Goal: Find specific page/section: Find specific page/section

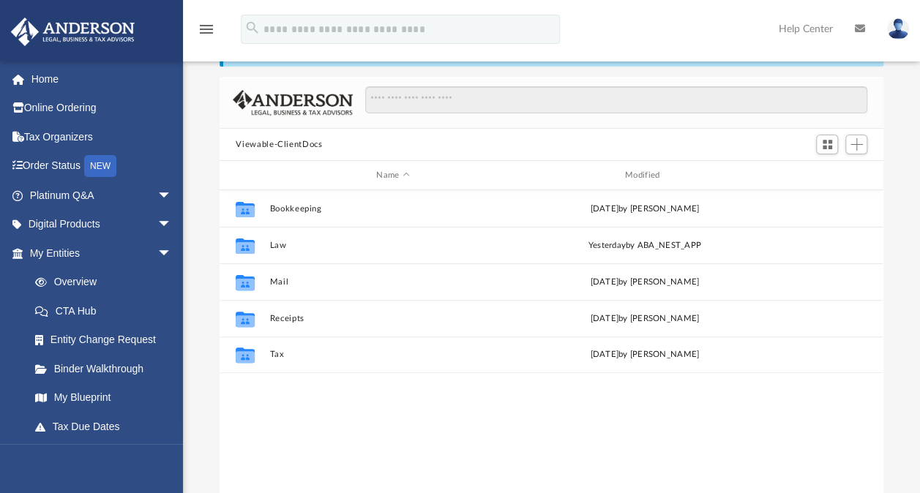
scroll to position [321, 651]
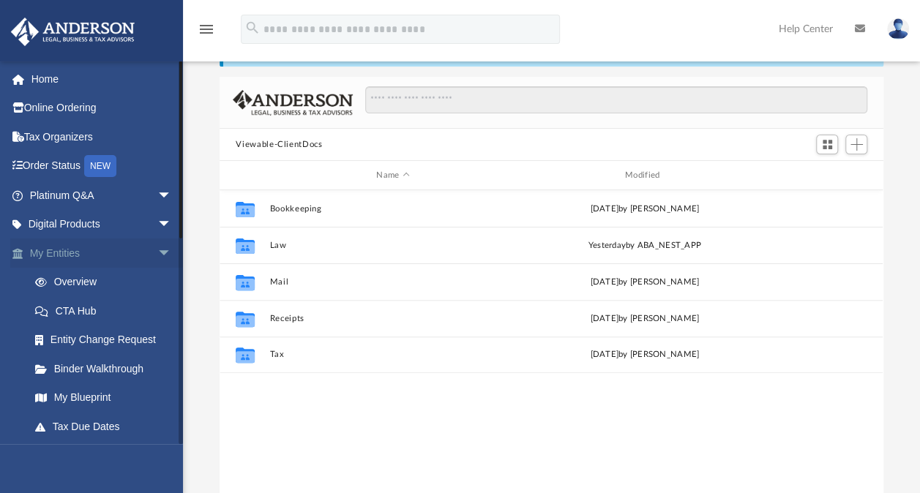
click at [157, 258] on span "arrow_drop_down" at bounding box center [171, 254] width 29 height 30
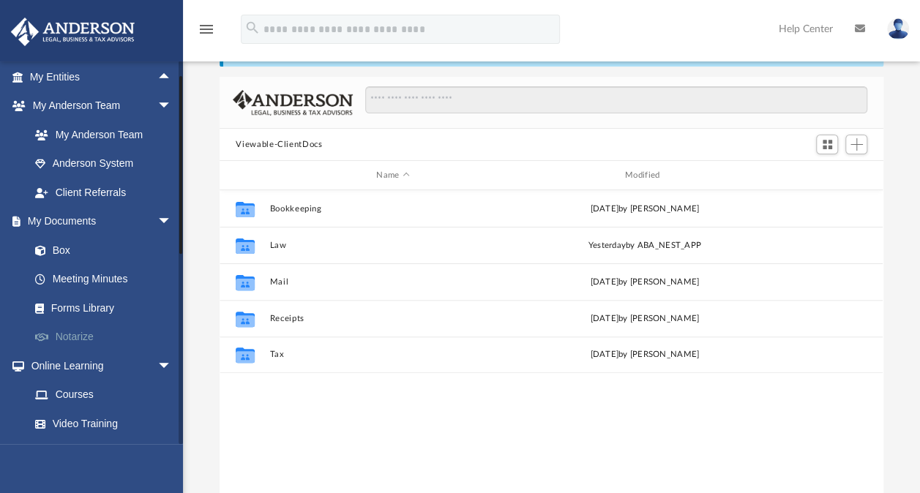
scroll to position [0, 0]
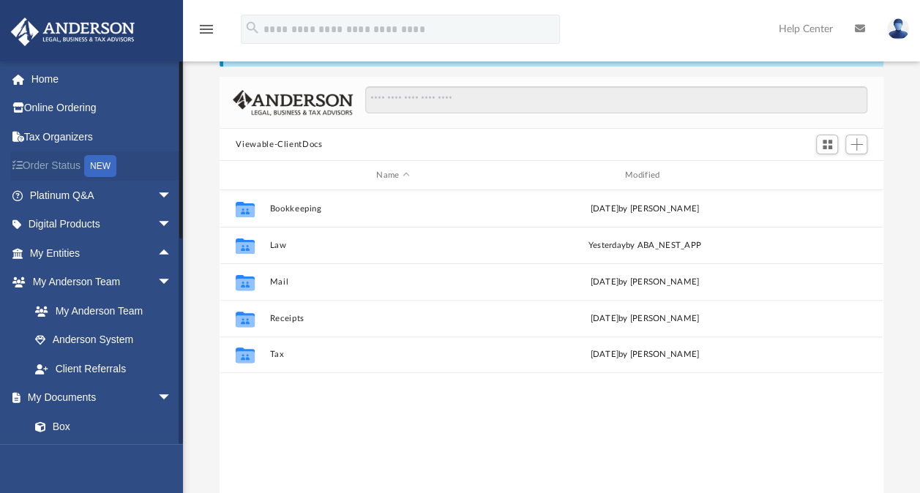
click at [72, 161] on link "Order Status NEW" at bounding box center [102, 166] width 184 height 30
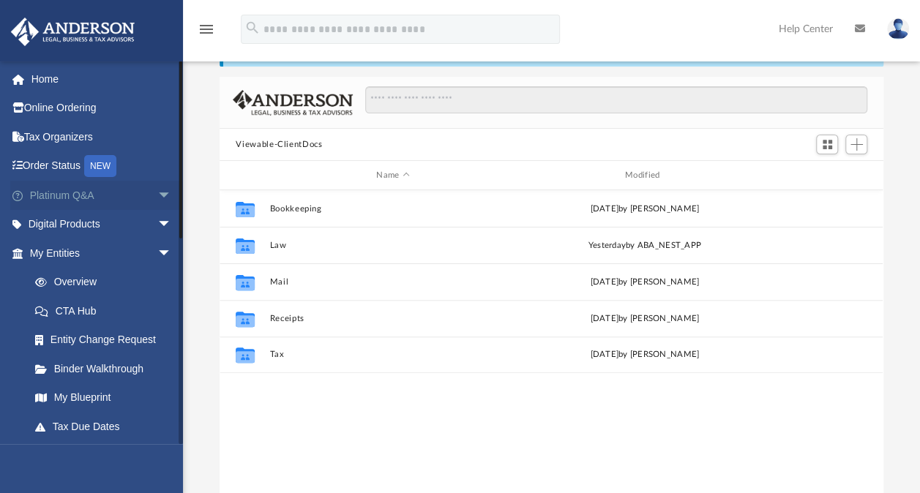
scroll to position [321, 651]
click at [157, 226] on span "arrow_drop_down" at bounding box center [171, 225] width 29 height 30
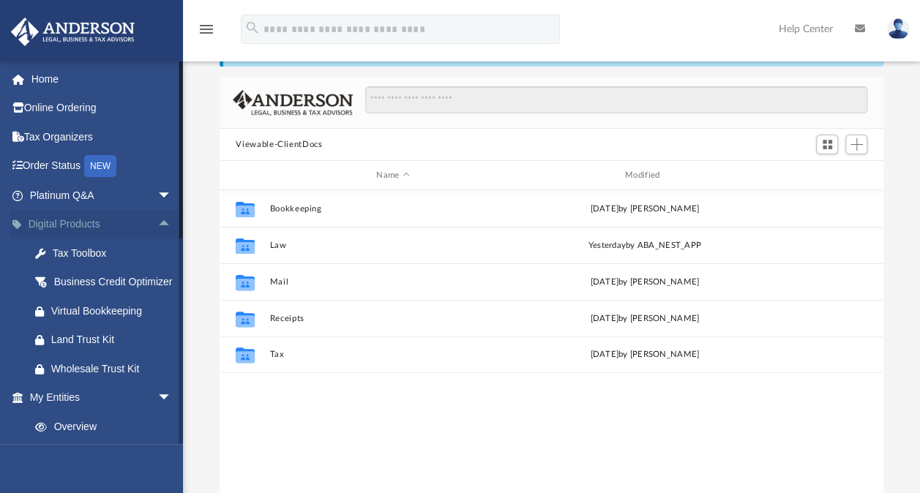
click at [157, 226] on span "arrow_drop_up" at bounding box center [171, 225] width 29 height 30
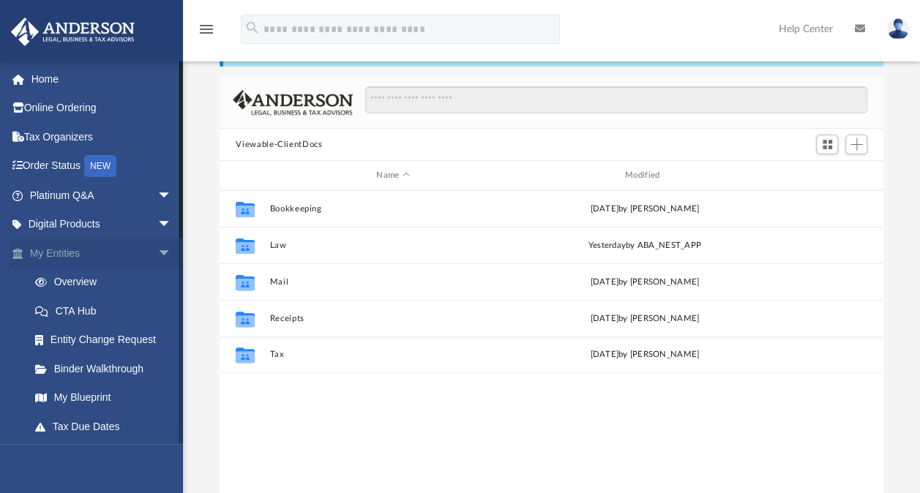
click at [157, 248] on span "arrow_drop_down" at bounding box center [171, 254] width 29 height 30
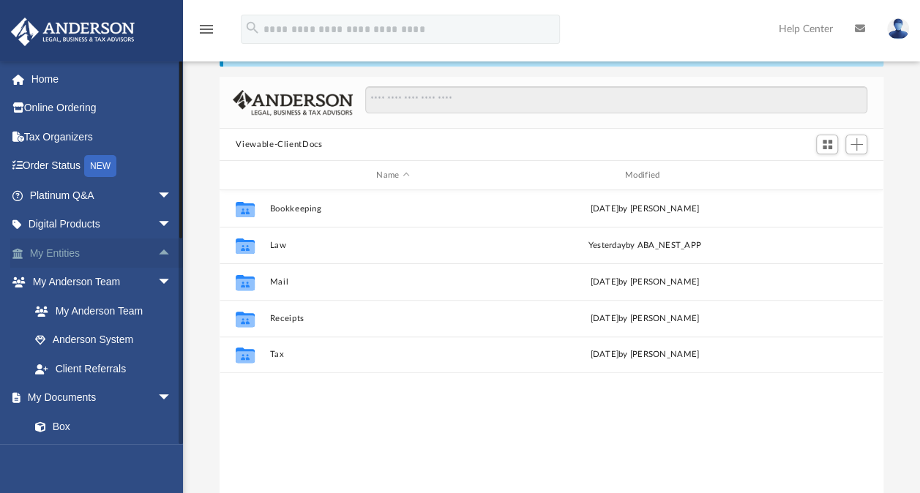
click at [157, 248] on span "arrow_drop_up" at bounding box center [171, 254] width 29 height 30
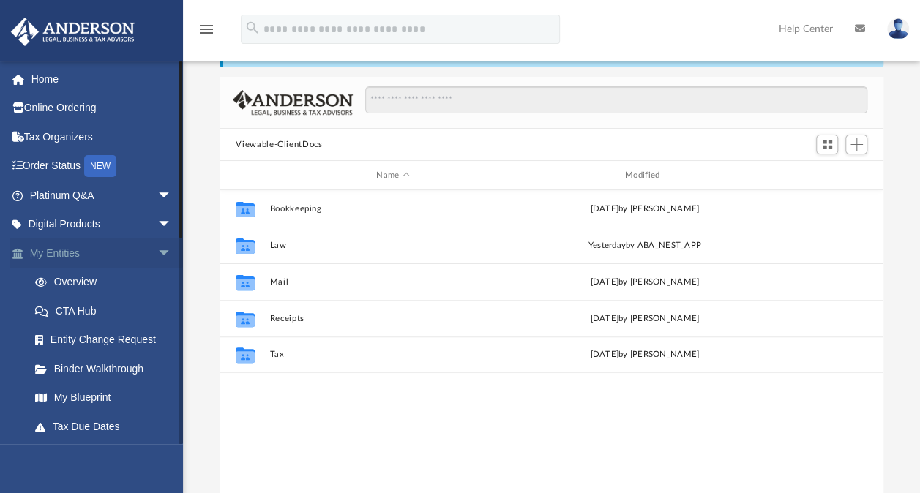
click at [159, 241] on span "arrow_drop_down" at bounding box center [171, 254] width 29 height 30
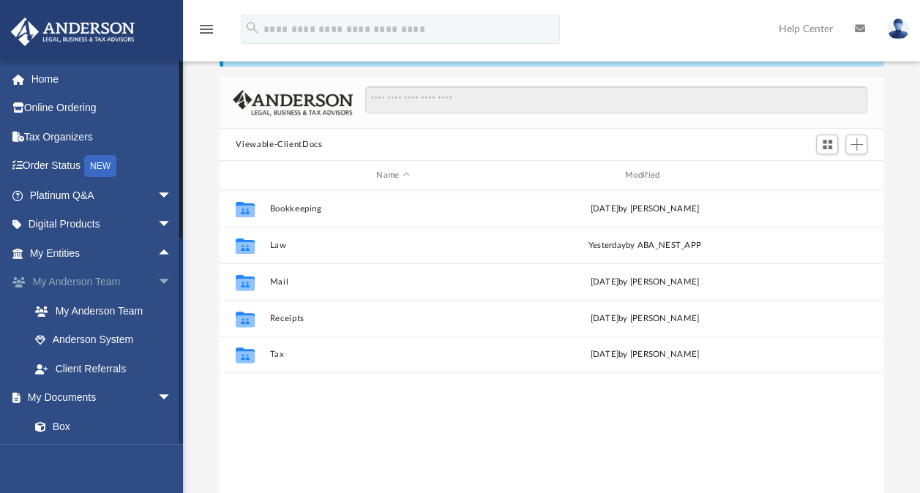
click at [157, 280] on span "arrow_drop_down" at bounding box center [171, 283] width 29 height 30
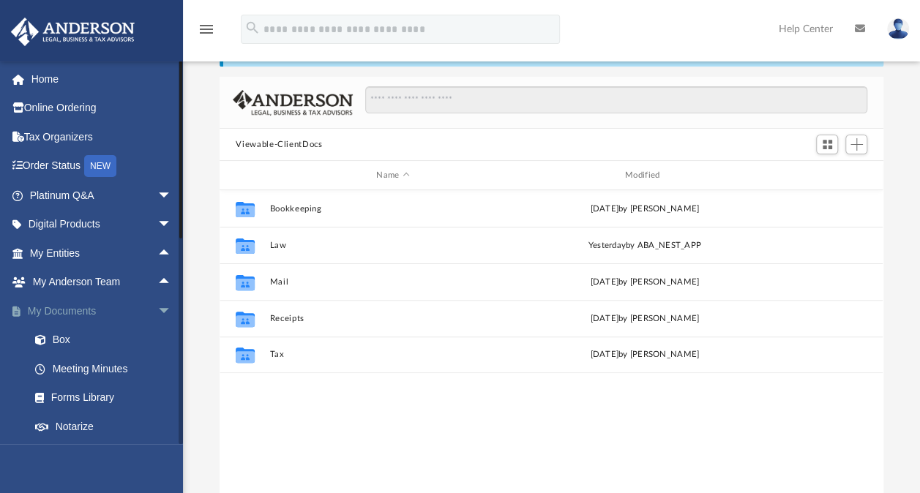
click at [157, 307] on span "arrow_drop_down" at bounding box center [171, 311] width 29 height 30
click at [161, 336] on span "arrow_drop_down" at bounding box center [171, 341] width 29 height 30
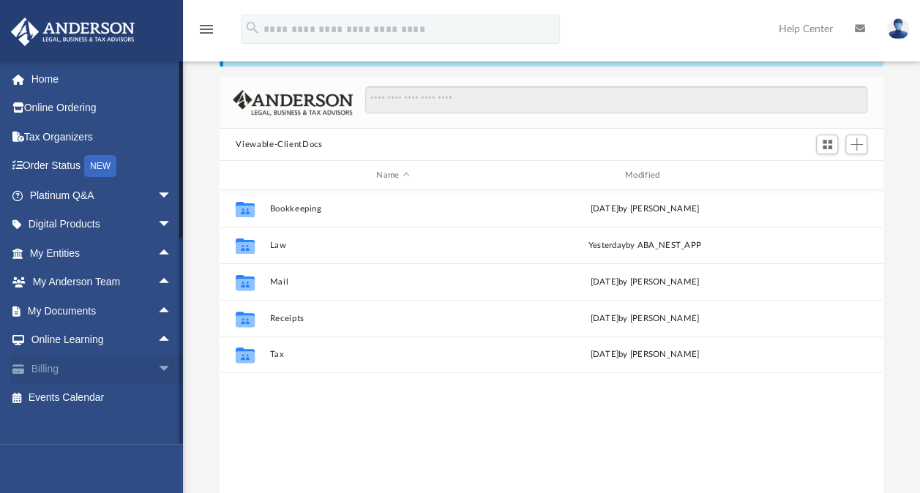
click at [157, 363] on span "arrow_drop_down" at bounding box center [171, 369] width 29 height 30
click at [157, 369] on span "arrow_drop_up" at bounding box center [171, 369] width 29 height 30
click at [60, 137] on link "Tax Organizers" at bounding box center [102, 136] width 184 height 29
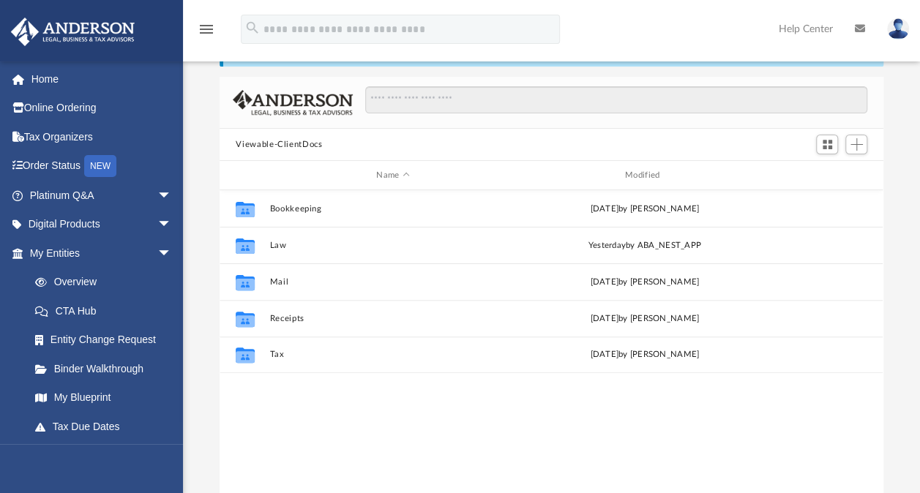
scroll to position [321, 651]
click at [201, 26] on icon "menu" at bounding box center [207, 29] width 18 height 18
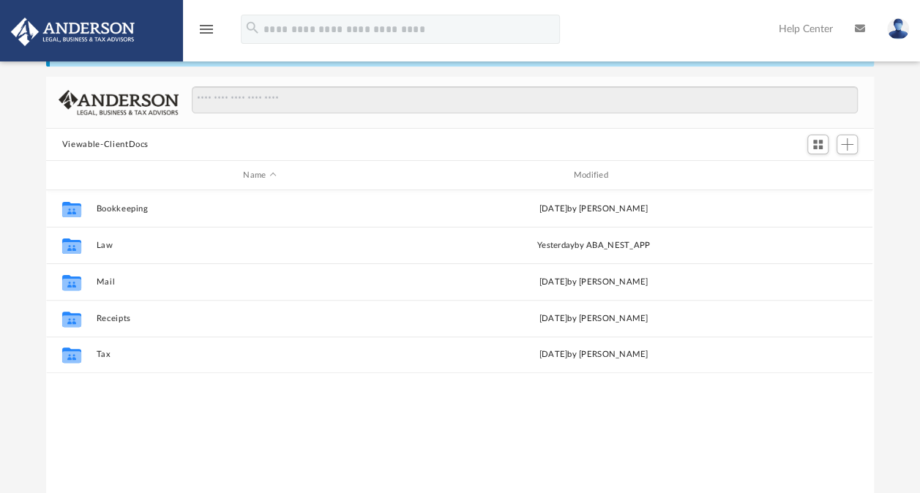
scroll to position [12, 12]
click at [201, 26] on icon "menu" at bounding box center [207, 29] width 18 height 18
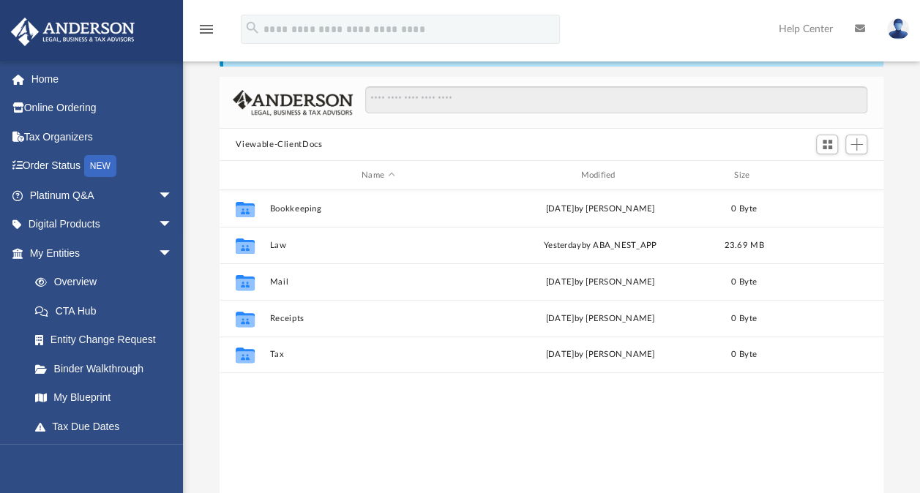
scroll to position [321, 651]
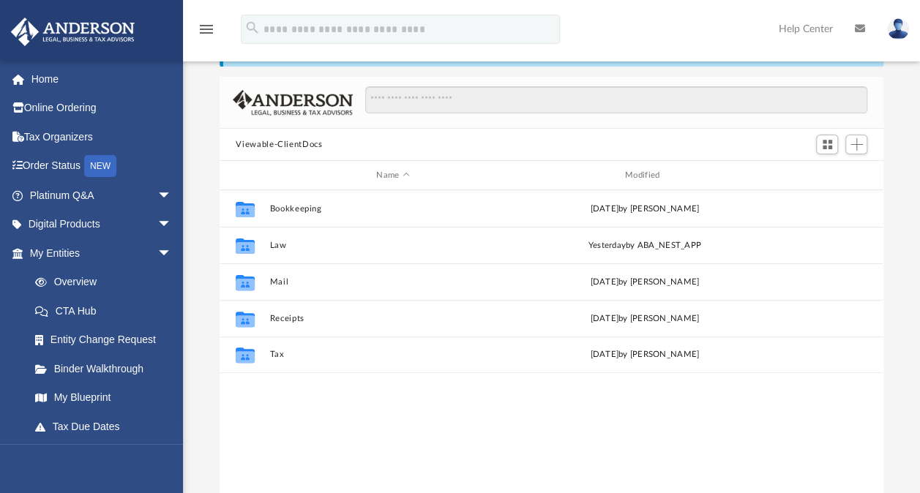
click at [899, 23] on img at bounding box center [898, 28] width 22 height 21
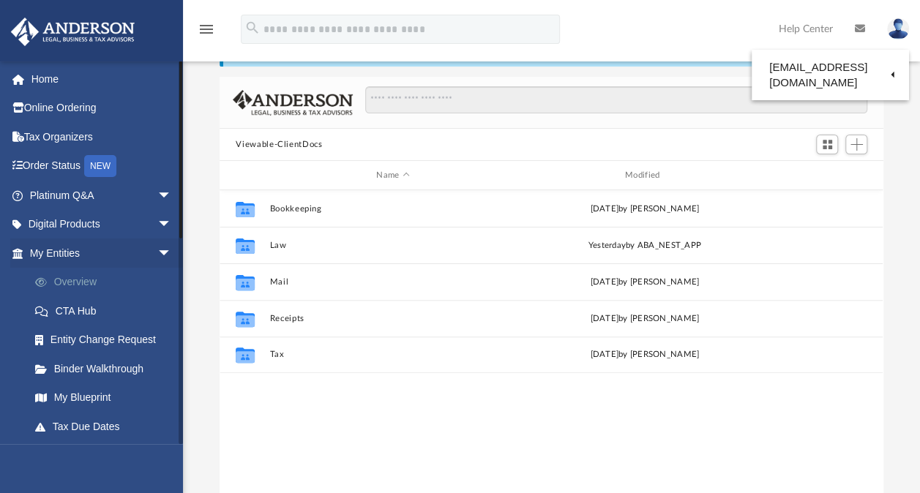
click at [82, 281] on link "Overview" at bounding box center [106, 282] width 173 height 29
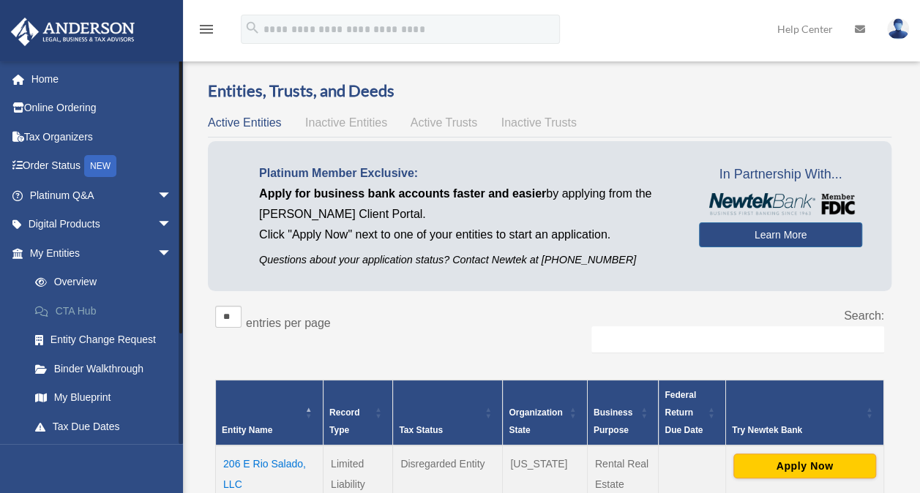
click at [83, 304] on link "CTA Hub" at bounding box center [106, 310] width 173 height 29
click at [105, 337] on link "Entity Change Request" at bounding box center [106, 340] width 173 height 29
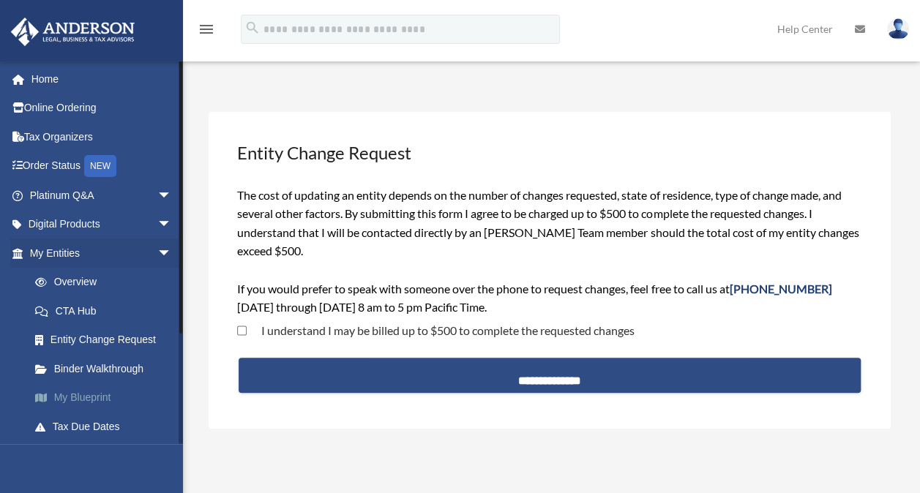
click at [86, 400] on link "My Blueprint" at bounding box center [106, 397] width 173 height 29
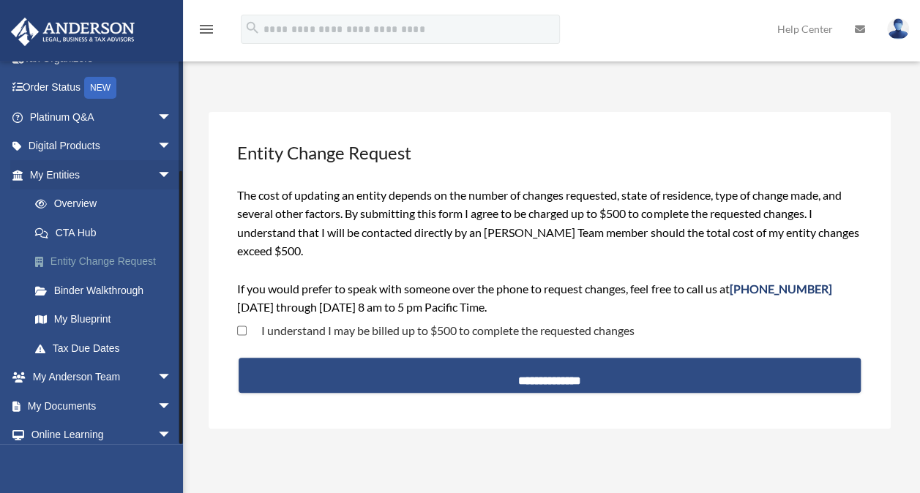
scroll to position [144, 0]
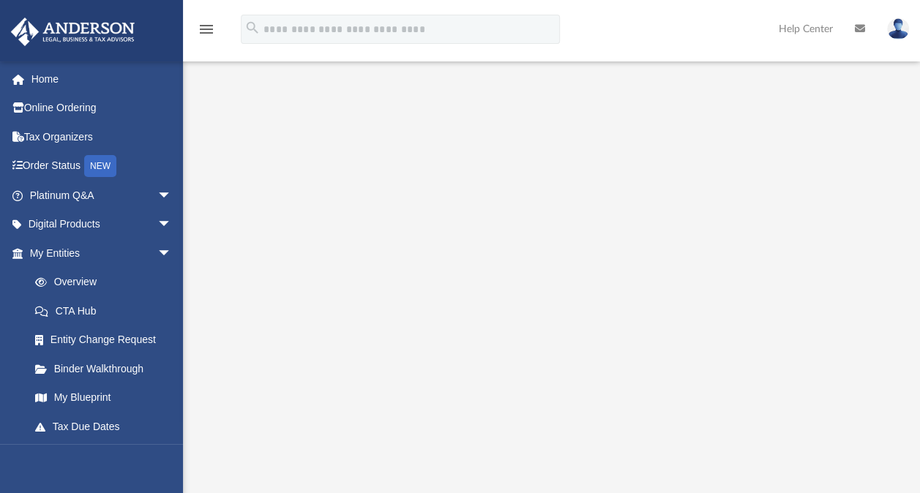
click at [892, 31] on img at bounding box center [898, 28] width 22 height 21
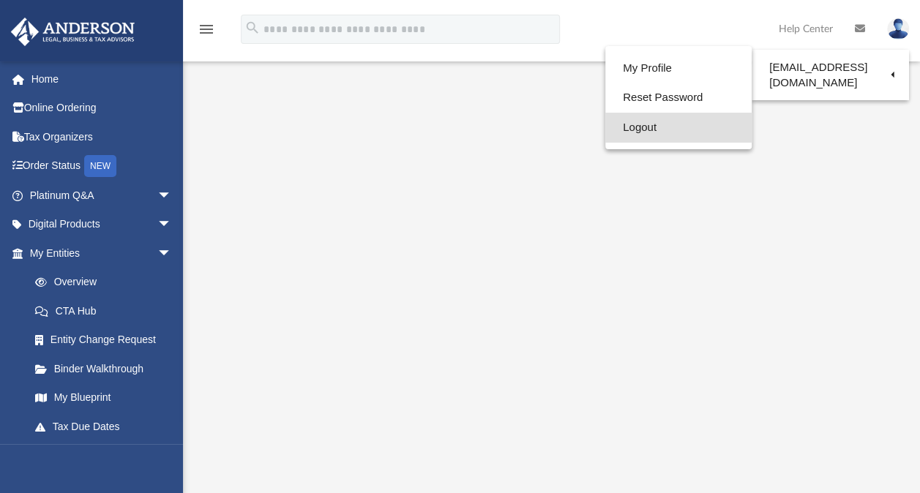
click at [633, 126] on link "Logout" at bounding box center [678, 128] width 146 height 30
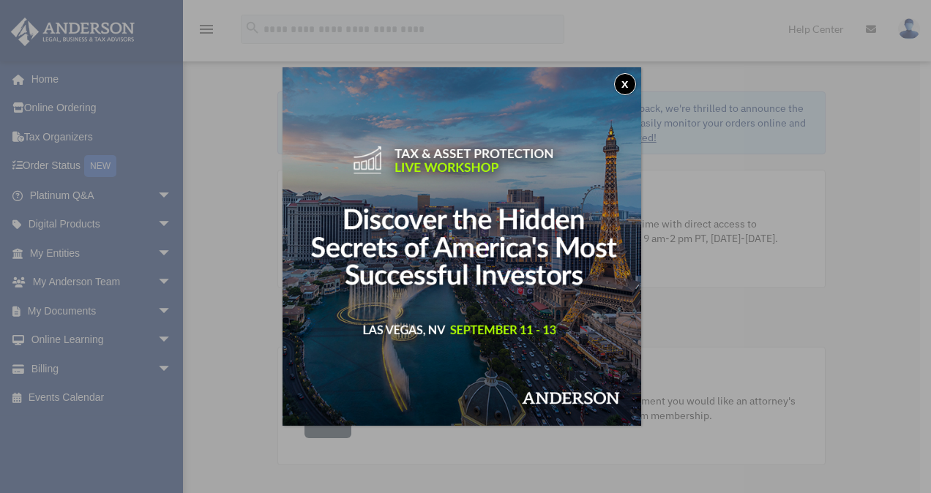
click at [626, 83] on button "x" at bounding box center [625, 84] width 22 height 22
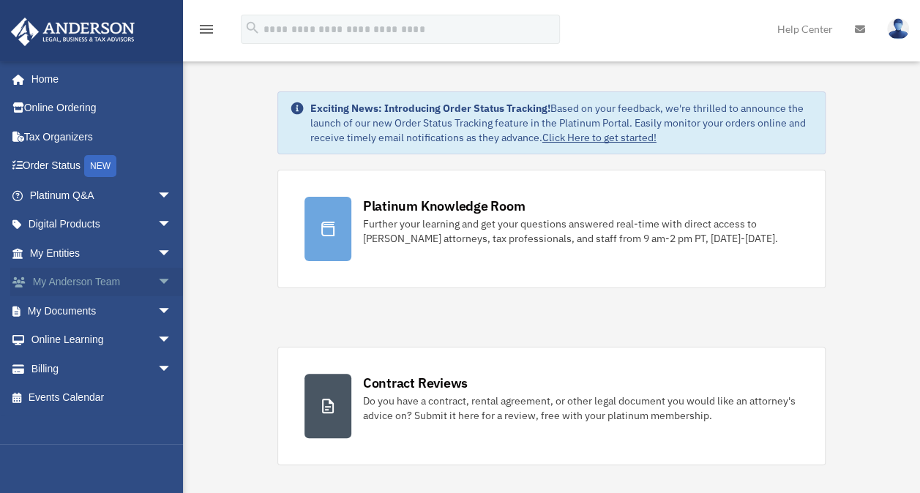
click at [159, 282] on span "arrow_drop_down" at bounding box center [171, 283] width 29 height 30
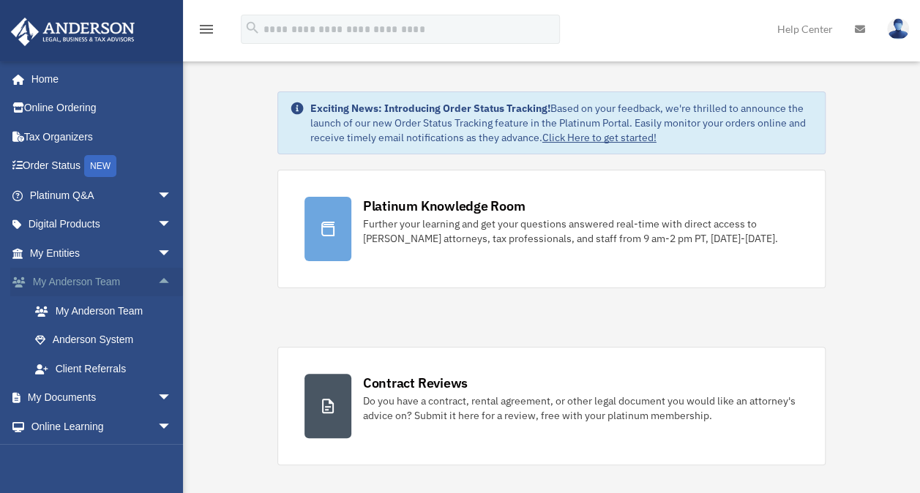
click at [159, 282] on span "arrow_drop_up" at bounding box center [171, 283] width 29 height 30
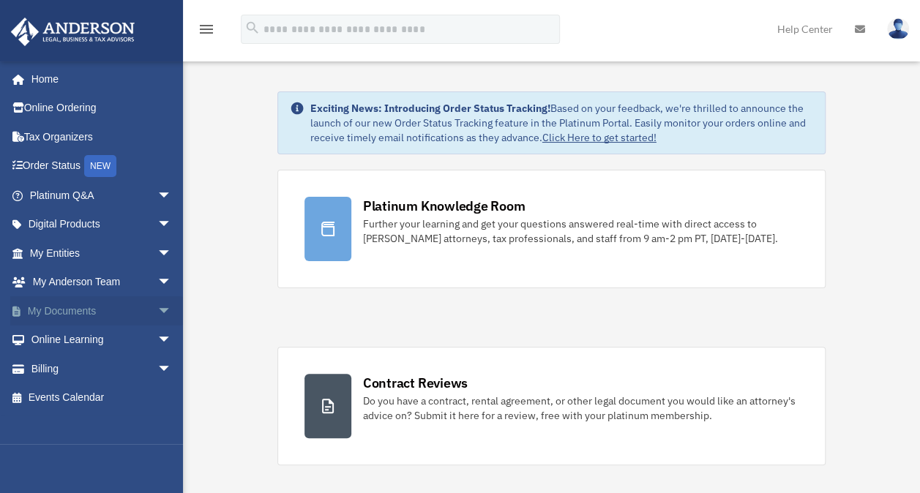
click at [157, 306] on span "arrow_drop_down" at bounding box center [171, 311] width 29 height 30
click at [157, 306] on span "arrow_drop_up" at bounding box center [171, 311] width 29 height 30
click at [157, 342] on span "arrow_drop_down" at bounding box center [171, 341] width 29 height 30
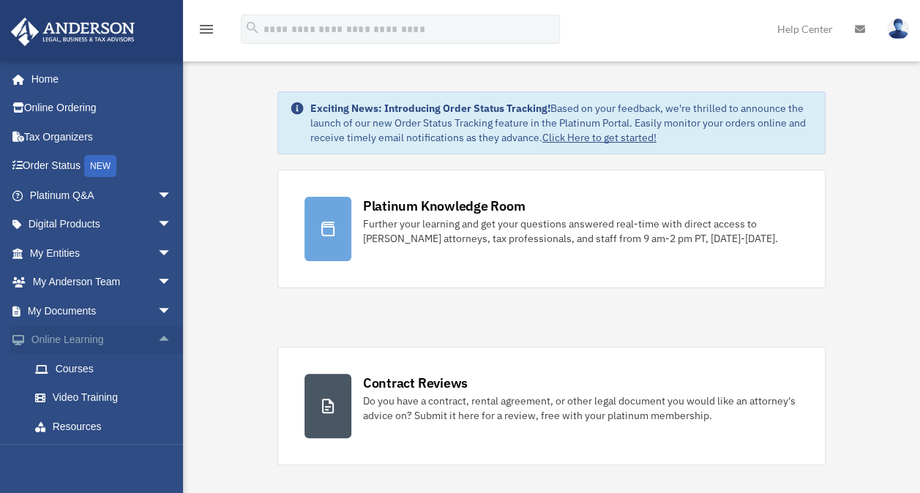
click at [157, 342] on span "arrow_drop_up" at bounding box center [171, 341] width 29 height 30
click at [157, 370] on span "arrow_drop_down" at bounding box center [171, 369] width 29 height 30
click at [157, 370] on span "arrow_drop_up" at bounding box center [171, 369] width 29 height 30
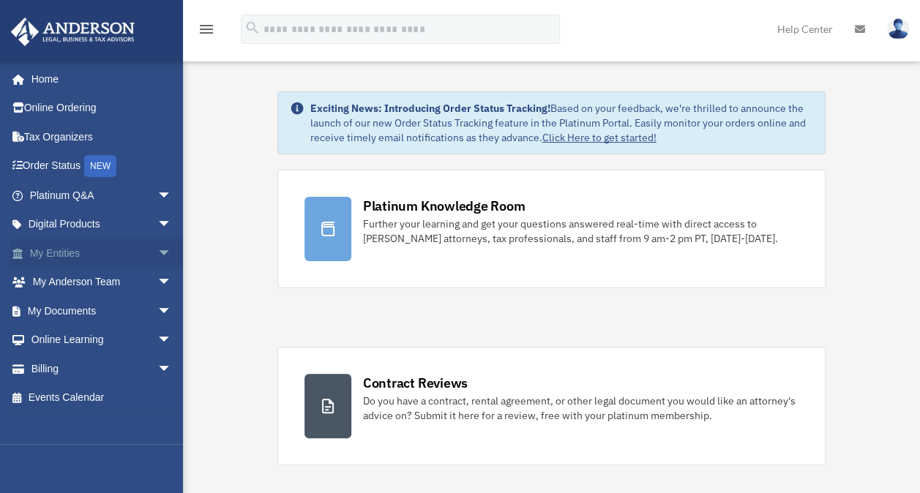
click at [157, 255] on span "arrow_drop_down" at bounding box center [171, 254] width 29 height 30
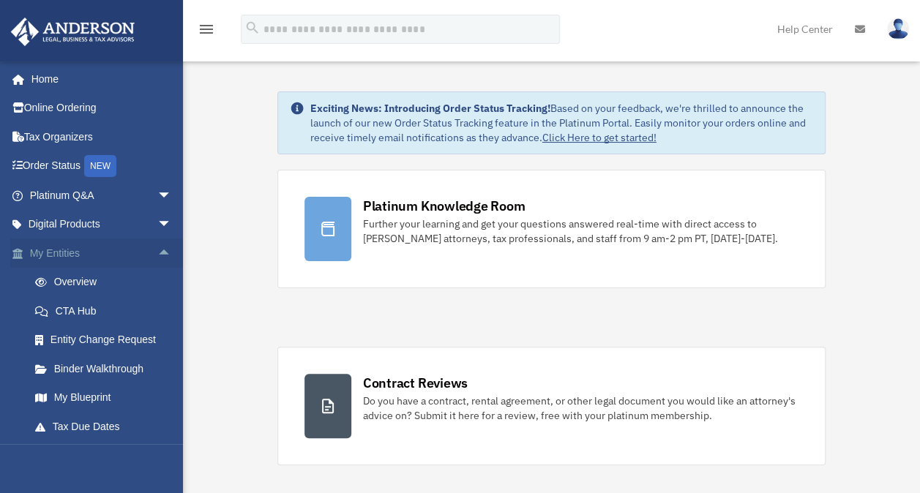
click at [157, 253] on span "arrow_drop_up" at bounding box center [171, 254] width 29 height 30
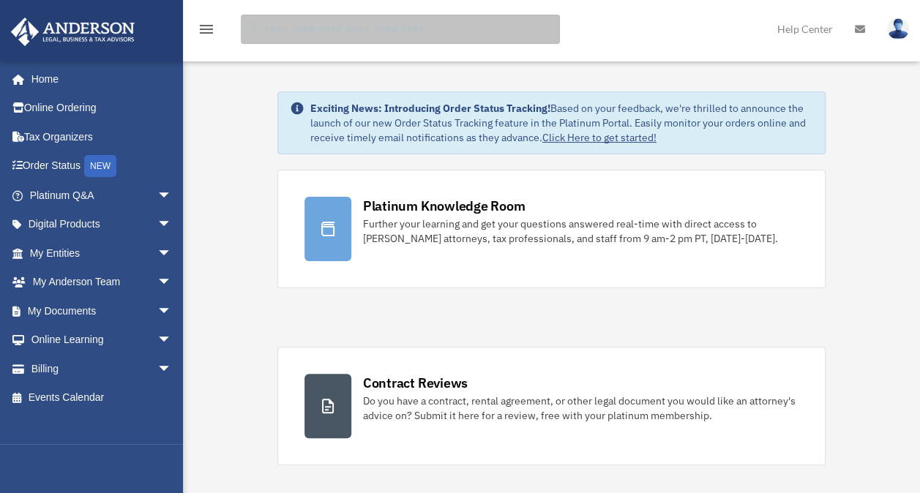
click at [347, 31] on input "search" at bounding box center [400, 29] width 319 height 29
type input "****"
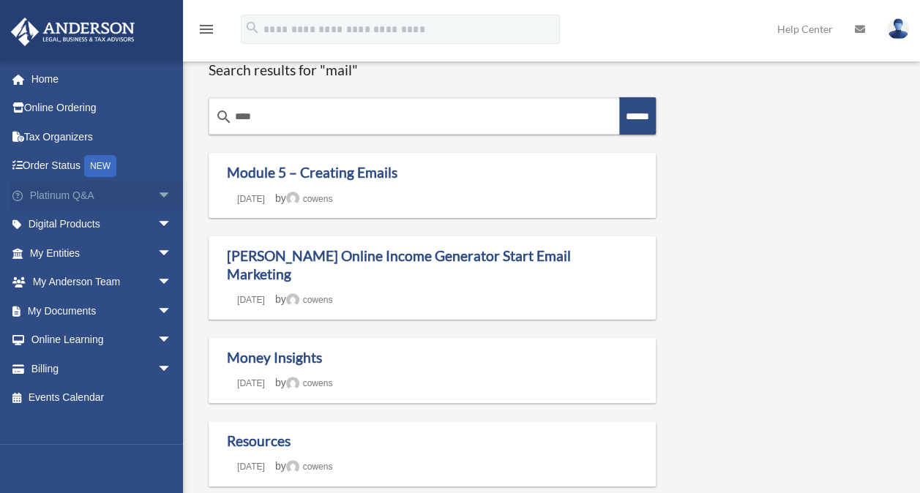
click at [157, 195] on span "arrow_drop_down" at bounding box center [171, 196] width 29 height 30
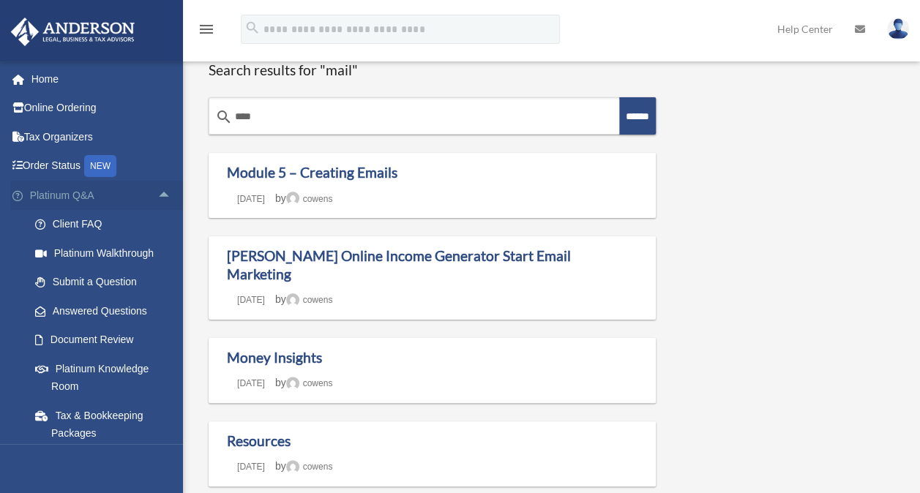
click at [157, 195] on span "arrow_drop_up" at bounding box center [171, 196] width 29 height 30
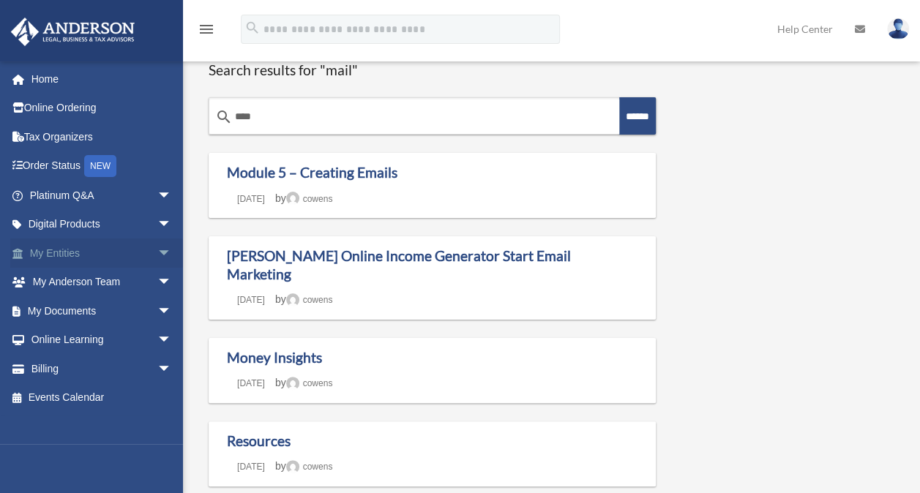
click at [157, 253] on span "arrow_drop_down" at bounding box center [171, 254] width 29 height 30
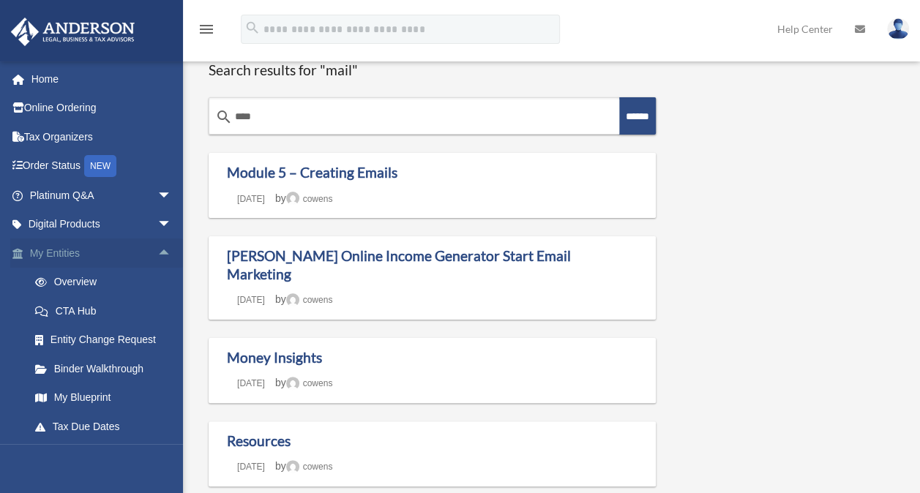
click at [157, 253] on span "arrow_drop_up" at bounding box center [171, 254] width 29 height 30
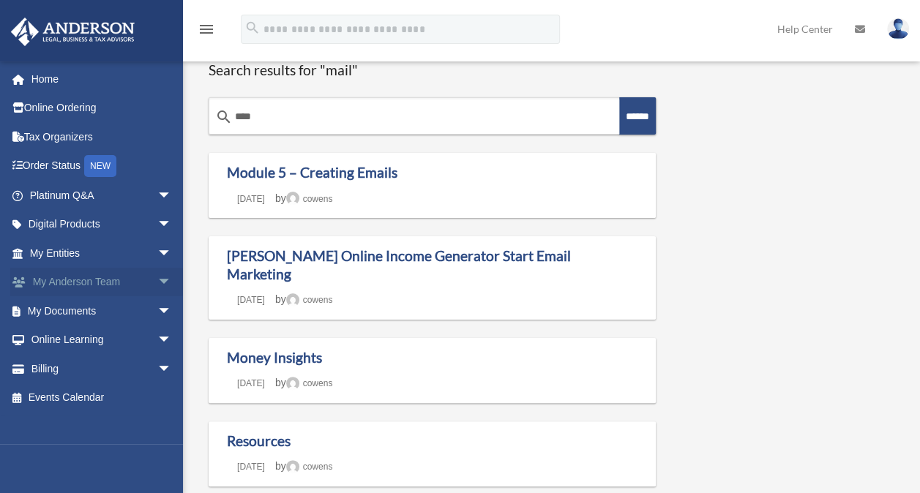
click at [157, 277] on span "arrow_drop_down" at bounding box center [171, 283] width 29 height 30
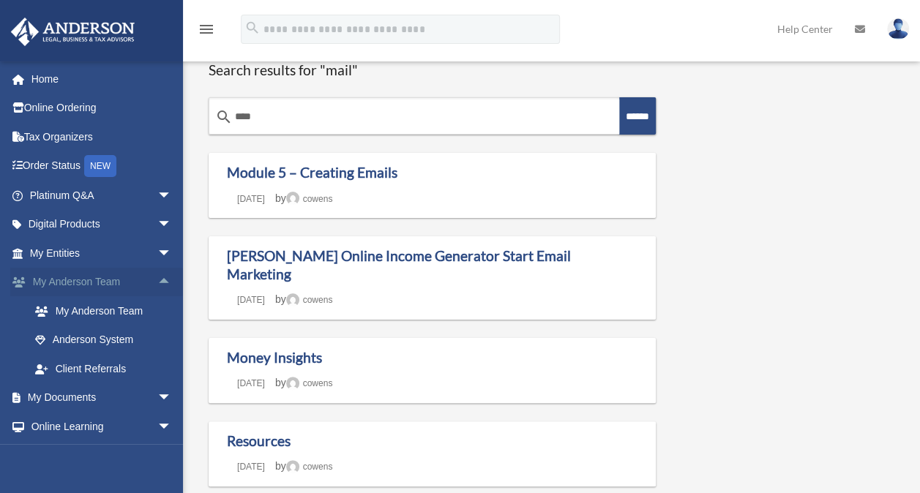
click at [157, 277] on span "arrow_drop_up" at bounding box center [171, 283] width 29 height 30
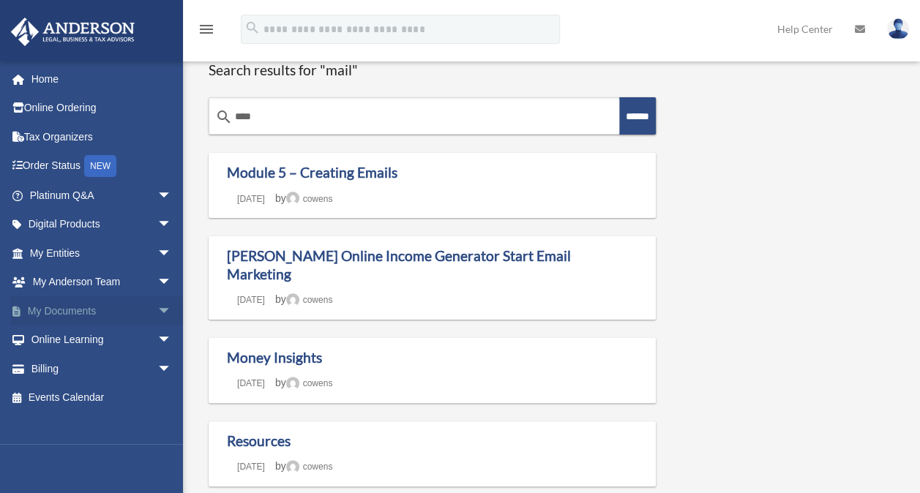
click at [157, 309] on span "arrow_drop_down" at bounding box center [171, 311] width 29 height 30
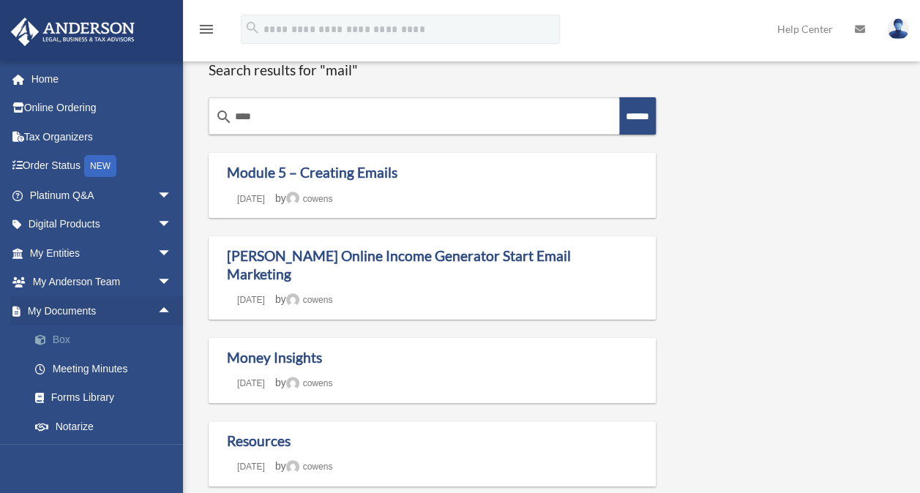
click at [67, 343] on link "Box" at bounding box center [106, 340] width 173 height 29
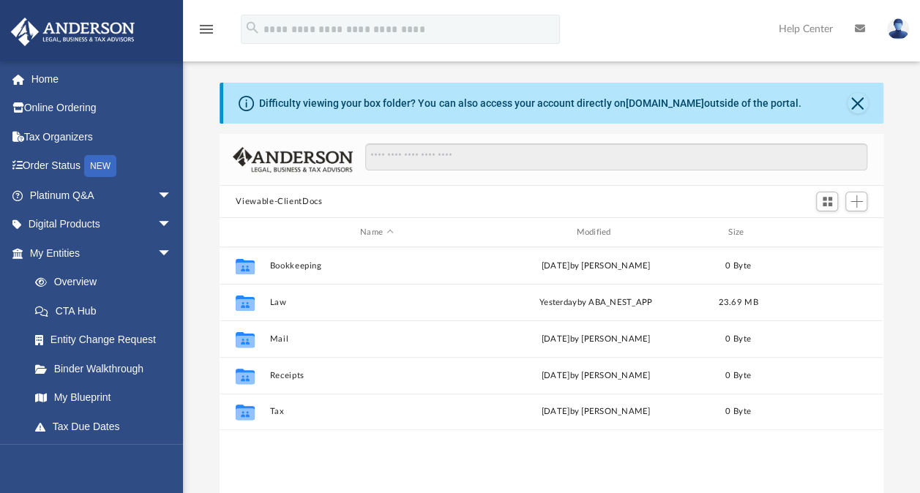
scroll to position [321, 651]
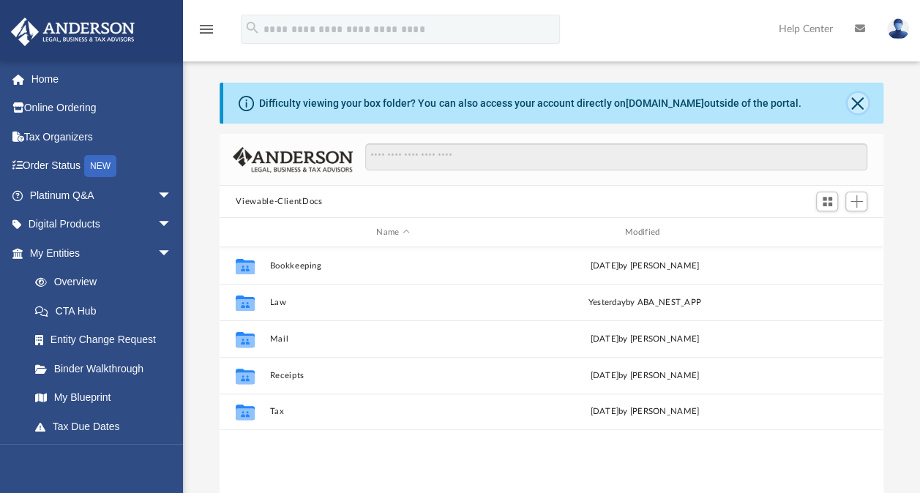
click at [863, 97] on button "Close" at bounding box center [857, 103] width 20 height 20
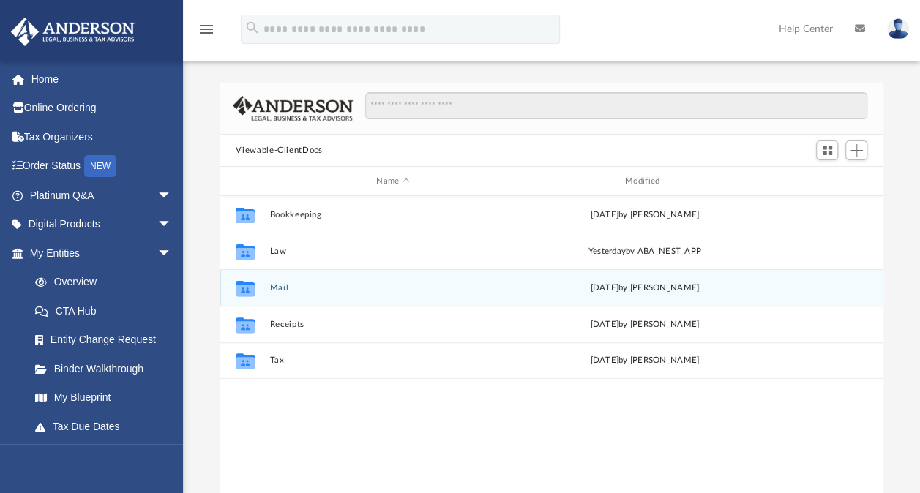
click at [251, 283] on icon "grid" at bounding box center [245, 287] width 19 height 15
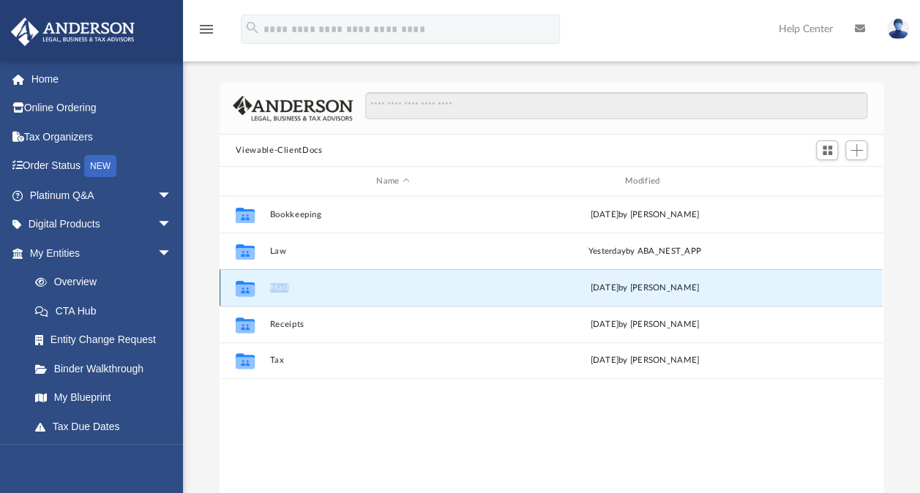
click at [251, 283] on icon "grid" at bounding box center [245, 287] width 19 height 15
drag, startPoint x: 251, startPoint y: 283, endPoint x: 277, endPoint y: 283, distance: 25.6
click at [277, 283] on button "Mail" at bounding box center [393, 288] width 246 height 10
